Goal: Task Accomplishment & Management: Use online tool/utility

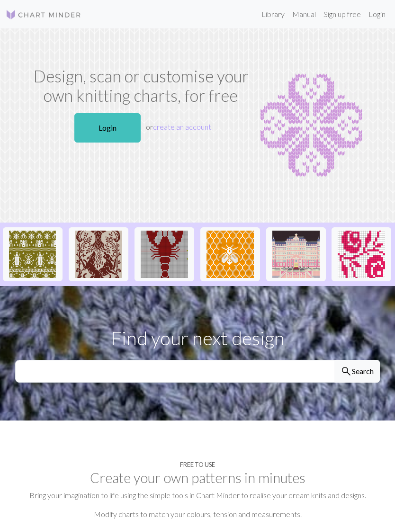
click at [91, 138] on link "Login" at bounding box center [107, 127] width 66 height 29
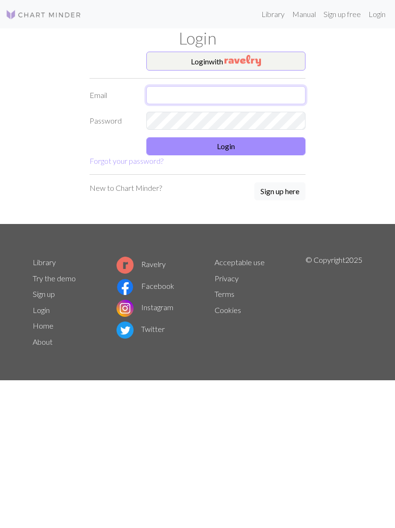
click at [248, 87] on input "text" at bounding box center [225, 95] width 159 height 18
type input "[EMAIL_ADDRESS][DOMAIN_NAME]"
click at [291, 142] on button "Login" at bounding box center [225, 146] width 159 height 18
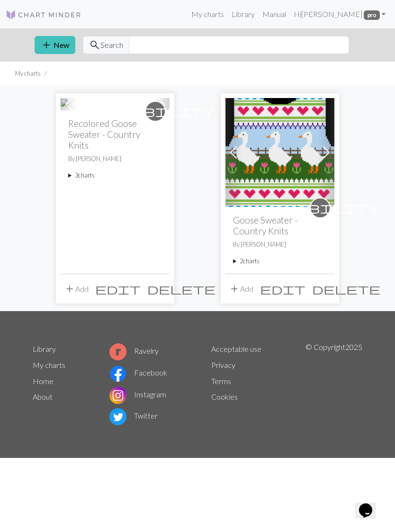
click at [88, 180] on summary "3 charts" at bounding box center [115, 175] width 94 height 9
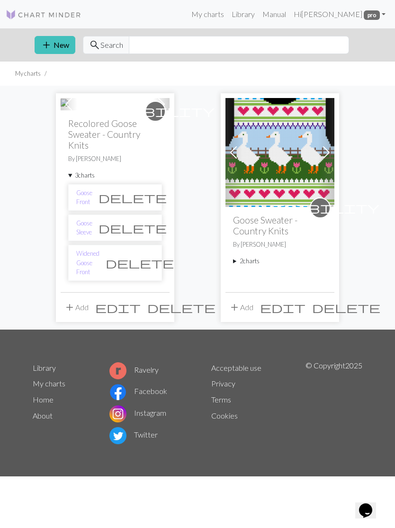
click at [99, 277] on link "Widened Goose Front" at bounding box center [87, 262] width 23 height 27
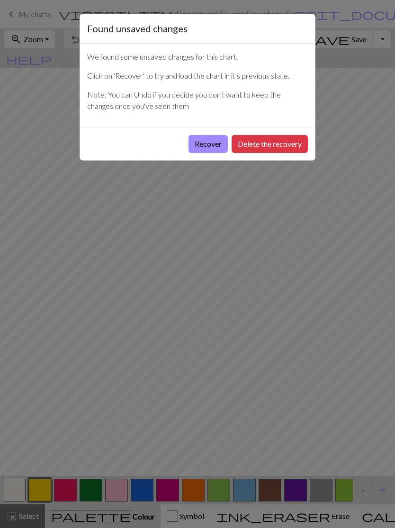
click at [209, 145] on button "Recover" at bounding box center [208, 144] width 39 height 18
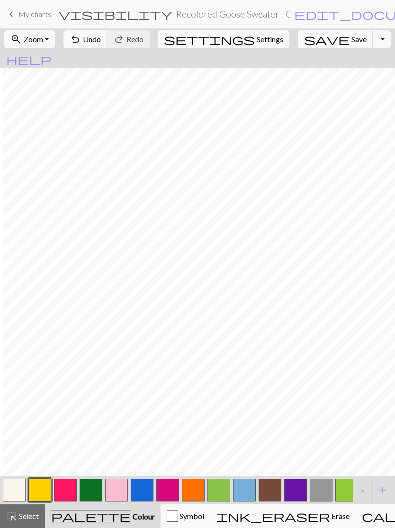
scroll to position [1495, 1618]
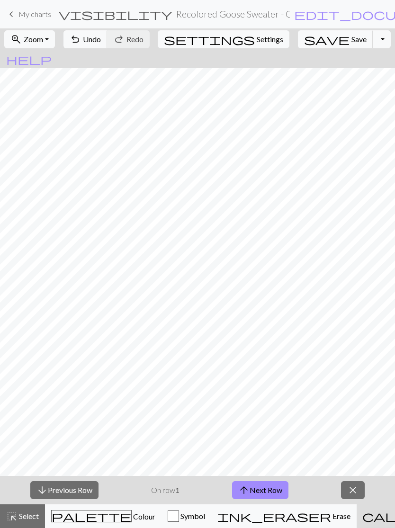
click at [268, 492] on button "arrow_upward Next Row" at bounding box center [260, 490] width 56 height 18
